Goal: Task Accomplishment & Management: Use online tool/utility

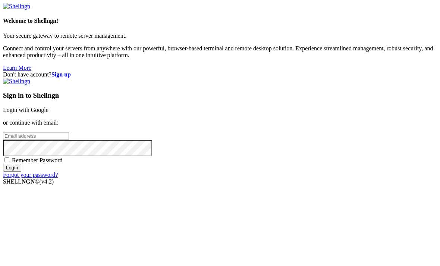
click at [322, 85] on div "Sign in to Shellngn Login with Google or continue with email: Remember Password…" at bounding box center [220, 128] width 434 height 100
click at [48, 107] on link "Login with Google" at bounding box center [25, 110] width 45 height 6
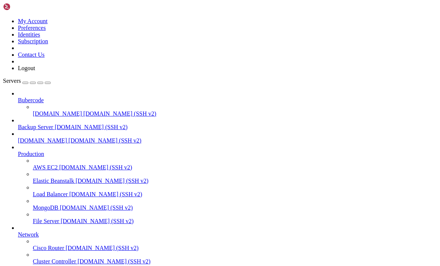
click at [25, 83] on div "button" at bounding box center [25, 83] width 0 height 0
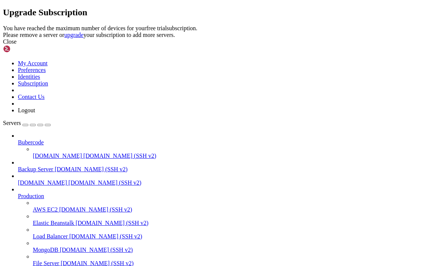
click at [331, 18] on header "Upgrade Subscription" at bounding box center [220, 12] width 434 height 10
click at [3, 25] on icon at bounding box center [3, 25] width 0 height 0
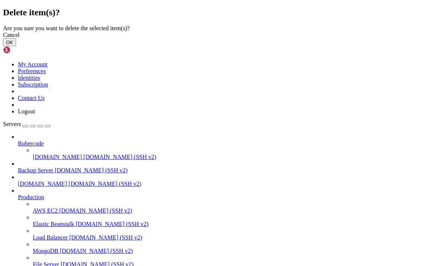
click at [16, 46] on button "OK" at bounding box center [9, 42] width 13 height 8
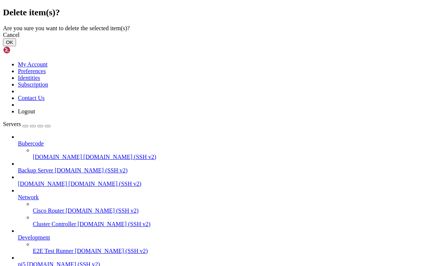
click at [16, 46] on button "OK" at bounding box center [9, 42] width 13 height 8
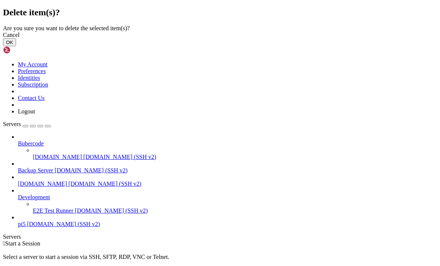
drag, startPoint x: 315, startPoint y: 161, endPoint x: 308, endPoint y: 162, distance: 7.2
click at [16, 46] on button "OK" at bounding box center [9, 42] width 13 height 8
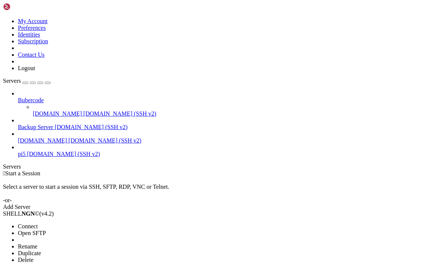
click at [67, 257] on li "Delete" at bounding box center [52, 260] width 68 height 7
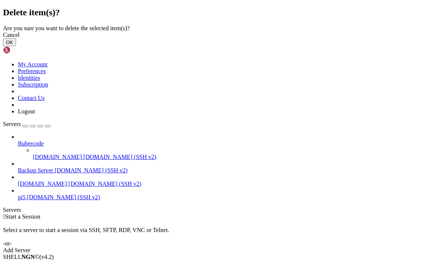
click at [16, 46] on button "OK" at bounding box center [9, 42] width 13 height 8
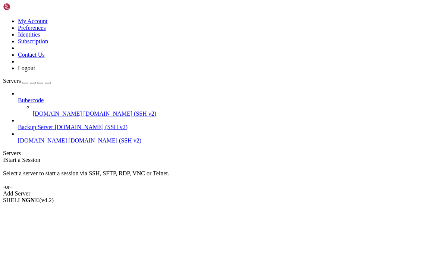
click at [25, 83] on div "button" at bounding box center [25, 83] width 0 height 0
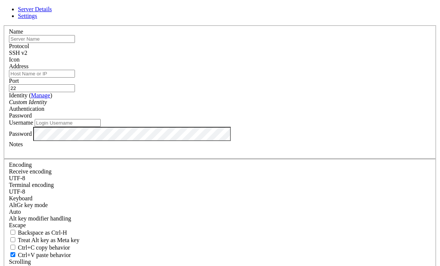
click at [292, 60] on div "Icon" at bounding box center [220, 59] width 422 height 7
click at [27, 56] on span "SSH v2" at bounding box center [18, 53] width 18 height 6
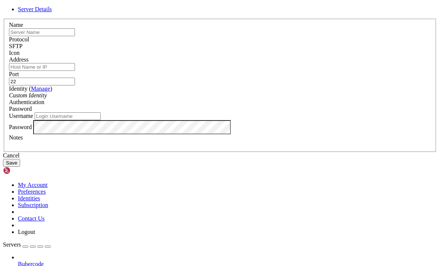
click at [75, 36] on input "text" at bounding box center [42, 32] width 66 height 8
type input "[DOMAIN_NAME]"
click at [75, 71] on input "Address" at bounding box center [42, 67] width 66 height 8
type input "[DOMAIN_NAME]"
click at [101, 120] on input "Username" at bounding box center [68, 116] width 66 height 8
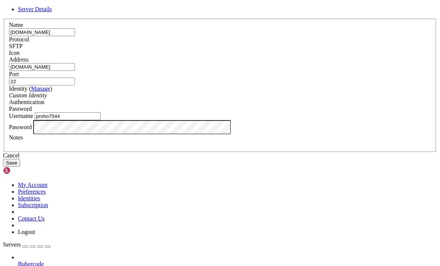
type input "proho7544"
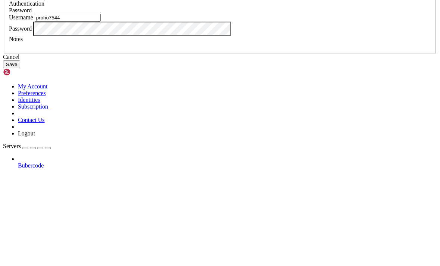
click at [309, 133] on form "Server Details Name [DOMAIN_NAME] Protocol SFTP Icon Address" at bounding box center [220, 86] width 434 height 161
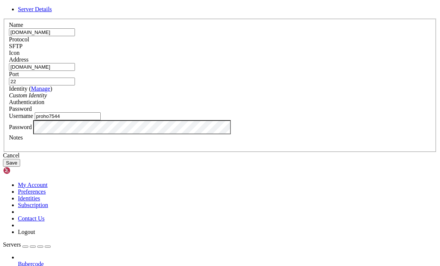
click at [20, 167] on button "Save" at bounding box center [11, 163] width 17 height 8
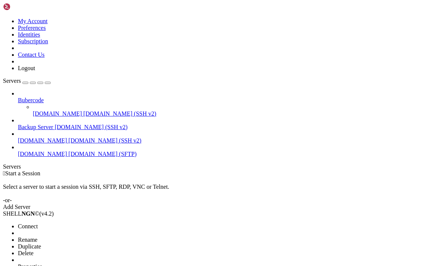
click at [61, 223] on li "Connect" at bounding box center [52, 226] width 68 height 7
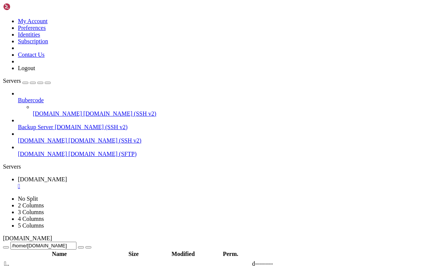
click at [48, 83] on icon "button" at bounding box center [48, 83] width 0 height 0
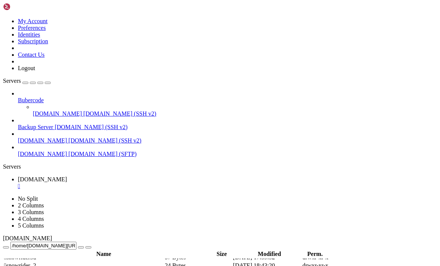
scroll to position [442, 0]
click at [60, 204] on td " polytrack2" at bounding box center [84, 207] width 160 height 7
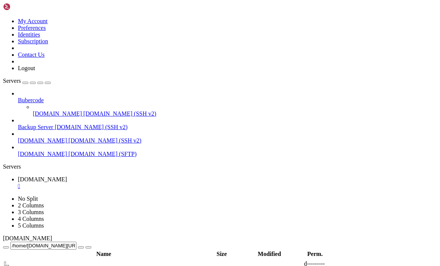
drag, startPoint x: 47, startPoint y: 98, endPoint x: 44, endPoint y: 99, distance: 3.9
type input "/home/[DOMAIN_NAME][URL]"
click at [27, 162] on span " logo.svg" at bounding box center [15, 158] width 23 height 6
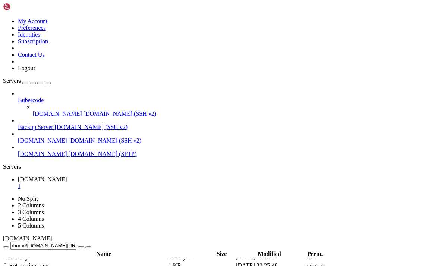
click at [372, 159] on icon at bounding box center [372, 159] width 0 height 0
click at [372, 159] on link at bounding box center [372, 159] width 0 height 0
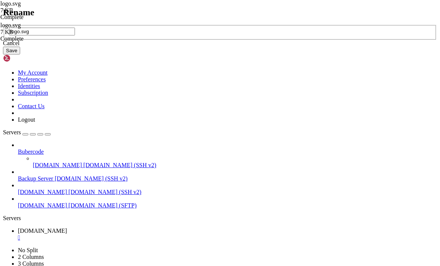
click at [227, 47] on div "Cancel" at bounding box center [220, 43] width 434 height 7
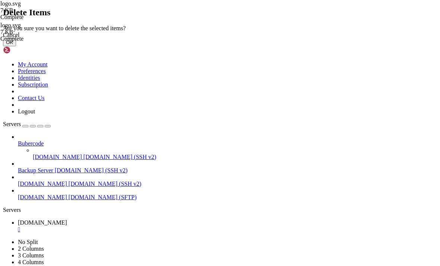
click at [16, 46] on button "OK" at bounding box center [9, 42] width 13 height 8
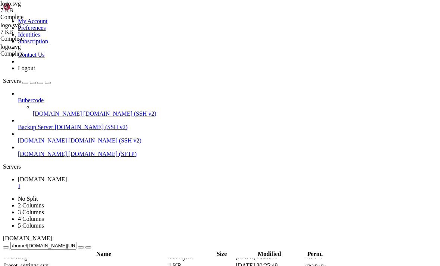
scroll to position [0, 0]
